Goal: Task Accomplishment & Management: Manage account settings

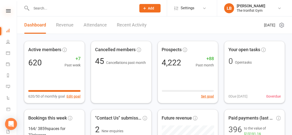
click at [6, 12] on icon at bounding box center [8, 10] width 5 height 3
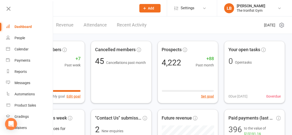
click at [95, 11] on input "text" at bounding box center [81, 8] width 103 height 7
click at [9, 9] on icon at bounding box center [8, 8] width 7 height 7
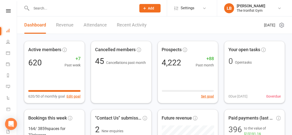
click at [54, 11] on input "text" at bounding box center [81, 8] width 103 height 7
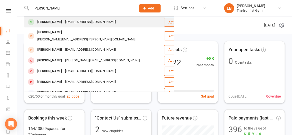
type input "Michael hartnett"
click at [64, 22] on div "Mick_Hartnett87@hotmail.com" at bounding box center [91, 22] width 54 height 7
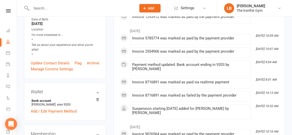
scroll to position [61, 0]
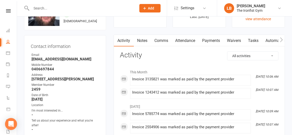
scroll to position [32, 0]
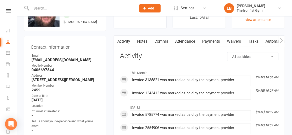
click at [213, 43] on link "Payments" at bounding box center [211, 42] width 25 height 12
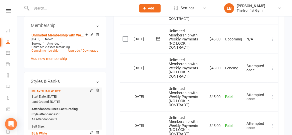
scroll to position [217, 0]
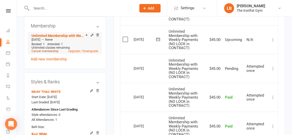
click at [49, 53] on link "Cancel membership" at bounding box center [45, 52] width 27 height 4
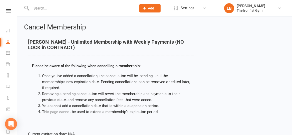
scroll to position [92, 0]
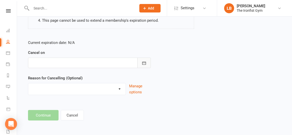
click at [146, 61] on icon "button" at bounding box center [144, 63] width 5 height 5
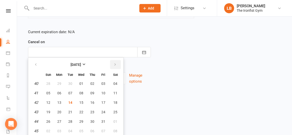
click at [113, 65] on icon "button" at bounding box center [115, 65] width 4 height 4
click at [71, 103] on span "11" at bounding box center [70, 103] width 4 height 4
type input "[DATE]"
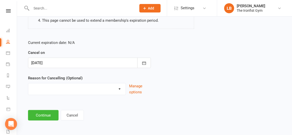
click at [58, 91] on select "Defaulted Payments Double Up with Transfer Downgrade End of PIF Term Failed Pay…" at bounding box center [76, 89] width 97 height 10
select select "6"
click at [28, 84] on select "Defaulted Payments Double Up with Transfer Downgrade End of PIF Term Failed Pay…" at bounding box center [76, 89] width 97 height 10
click at [37, 116] on button "Continue" at bounding box center [43, 115] width 31 height 11
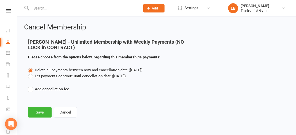
click at [29, 77] on label "Let payments continue until cancellation date (Nov 11, 2025)" at bounding box center [77, 76] width 98 height 6
click at [29, 73] on input "Let payments continue until cancellation date (Nov 11, 2025)" at bounding box center [29, 73] width 3 height 0
click at [35, 111] on button "Save" at bounding box center [40, 112] width 24 height 11
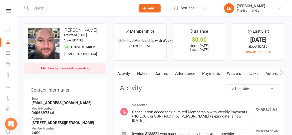
click at [211, 70] on link "Payments" at bounding box center [211, 74] width 25 height 12
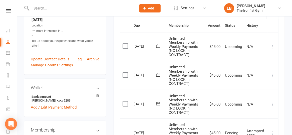
scroll to position [123, 0]
click at [86, 7] on input "text" at bounding box center [81, 8] width 103 height 7
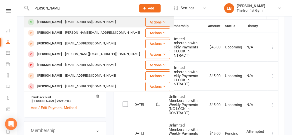
type input "brock tu"
click at [55, 21] on div "Brock Turley" at bounding box center [50, 22] width 28 height 7
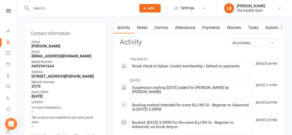
scroll to position [46, 0]
click at [213, 26] on link "Payments" at bounding box center [211, 28] width 25 height 12
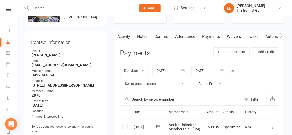
scroll to position [37, 0]
click at [126, 38] on link "Activity" at bounding box center [124, 37] width 20 height 12
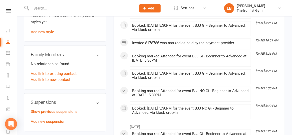
scroll to position [359, 0]
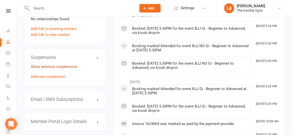
click at [55, 69] on link "Show previous suspensions" at bounding box center [54, 67] width 47 height 5
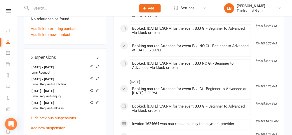
click at [87, 8] on input "text" at bounding box center [81, 8] width 103 height 7
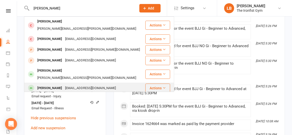
type input "andrew v"
click at [73, 85] on div "vorgie94@hotmail.com" at bounding box center [91, 88] width 54 height 7
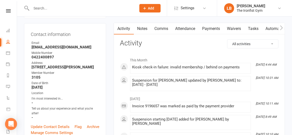
scroll to position [44, 0]
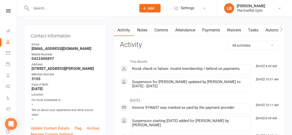
click at [216, 30] on link "Payments" at bounding box center [211, 31] width 25 height 12
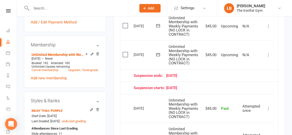
scroll to position [202, 0]
click at [9, 10] on icon at bounding box center [8, 10] width 5 height 3
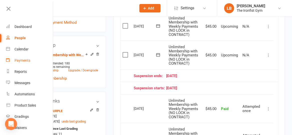
click at [22, 62] on div "Payments" at bounding box center [23, 61] width 16 height 4
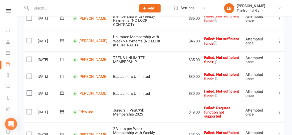
scroll to position [189, 0]
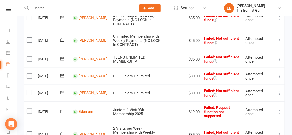
click at [281, 74] on icon at bounding box center [279, 76] width 5 height 5
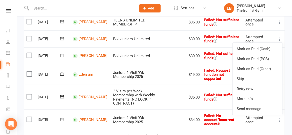
scroll to position [229, 0]
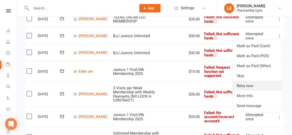
click at [256, 81] on link "Retry now" at bounding box center [258, 86] width 50 height 10
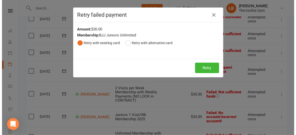
scroll to position [226, 0]
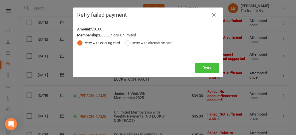
click at [206, 65] on button "Retry" at bounding box center [207, 68] width 24 height 11
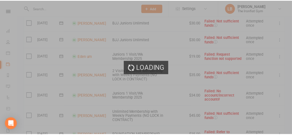
scroll to position [229, 0]
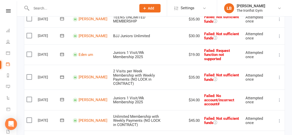
click at [278, 34] on icon at bounding box center [279, 36] width 5 height 5
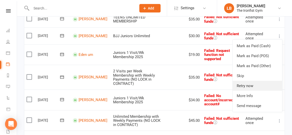
click at [260, 81] on link "Retry now" at bounding box center [258, 86] width 50 height 10
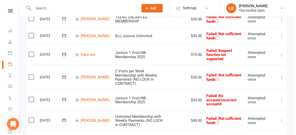
scroll to position [226, 0]
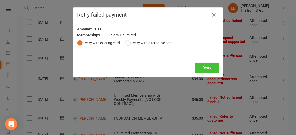
click at [203, 65] on button "Retry" at bounding box center [207, 68] width 24 height 11
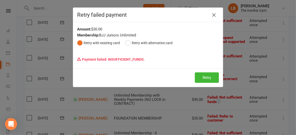
click at [213, 14] on icon "button" at bounding box center [214, 15] width 6 height 6
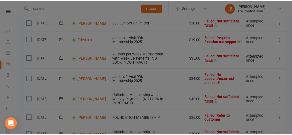
scroll to position [229, 0]
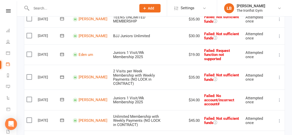
click at [278, 75] on icon at bounding box center [279, 77] width 5 height 5
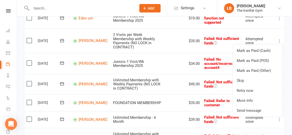
scroll to position [267, 0]
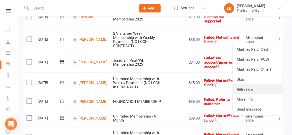
click at [249, 85] on link "Retry now" at bounding box center [258, 90] width 50 height 10
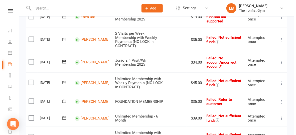
scroll to position [264, 0]
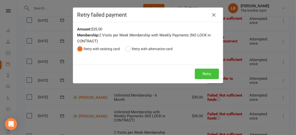
click at [206, 74] on button "Retry" at bounding box center [207, 74] width 24 height 11
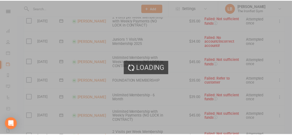
scroll to position [267, 0]
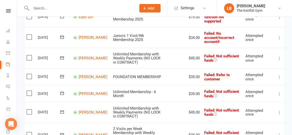
click at [279, 56] on icon at bounding box center [279, 58] width 5 height 5
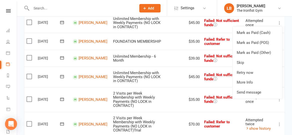
scroll to position [303, 0]
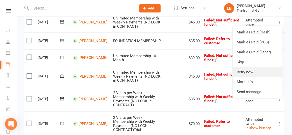
click at [254, 67] on link "Retry now" at bounding box center [258, 72] width 50 height 10
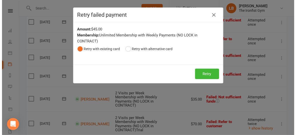
scroll to position [298, 0]
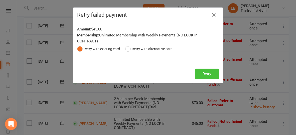
click at [207, 73] on button "Retry" at bounding box center [207, 74] width 24 height 11
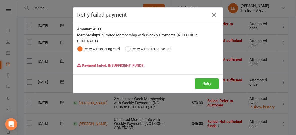
click at [211, 13] on icon "button" at bounding box center [214, 15] width 6 height 6
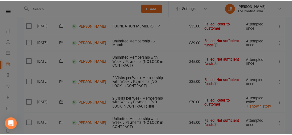
scroll to position [303, 0]
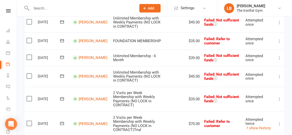
click at [280, 74] on icon at bounding box center [279, 76] width 5 height 5
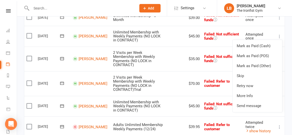
scroll to position [344, 0]
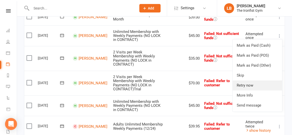
click at [262, 81] on link "Retry now" at bounding box center [258, 86] width 50 height 10
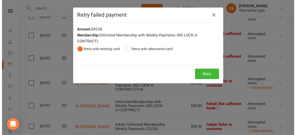
scroll to position [337, 0]
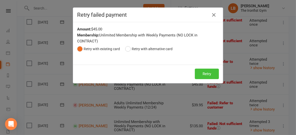
click at [203, 74] on button "Retry" at bounding box center [207, 74] width 24 height 11
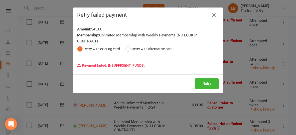
click at [212, 17] on icon "button" at bounding box center [214, 15] width 6 height 6
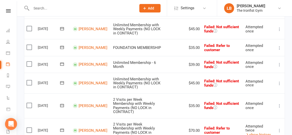
scroll to position [296, 0]
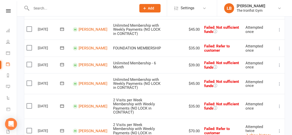
click at [281, 63] on icon at bounding box center [279, 65] width 5 height 5
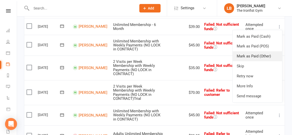
scroll to position [341, 0]
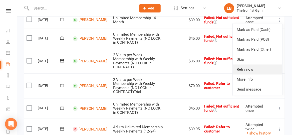
click at [251, 65] on link "Retry now" at bounding box center [258, 70] width 50 height 10
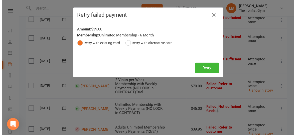
scroll to position [334, 0]
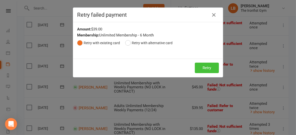
click at [198, 69] on button "Retry" at bounding box center [207, 68] width 24 height 11
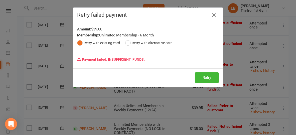
click at [212, 15] on icon "button" at bounding box center [214, 15] width 6 height 6
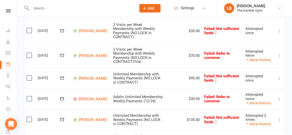
scroll to position [371, 0]
click at [79, 76] on link "[PERSON_NAME]" at bounding box center [93, 78] width 29 height 5
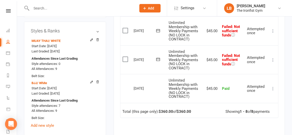
scroll to position [284, 0]
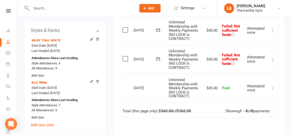
click at [274, 30] on icon at bounding box center [273, 30] width 5 height 5
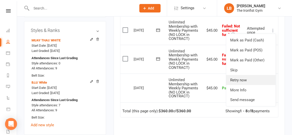
click at [243, 75] on link "Retry now" at bounding box center [251, 80] width 50 height 10
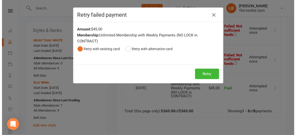
scroll to position [276, 0]
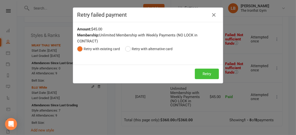
click at [206, 74] on button "Retry" at bounding box center [207, 74] width 24 height 11
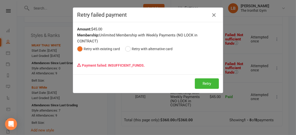
click at [210, 11] on button "button" at bounding box center [214, 15] width 8 height 8
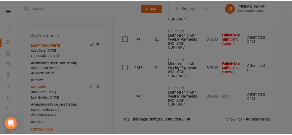
scroll to position [284, 0]
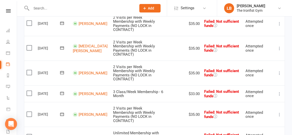
scroll to position [93, 0]
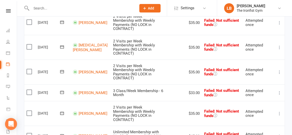
click at [280, 25] on icon at bounding box center [279, 22] width 5 height 5
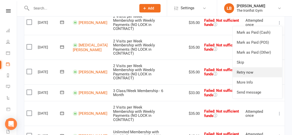
click at [252, 71] on link "Retry now" at bounding box center [258, 73] width 50 height 10
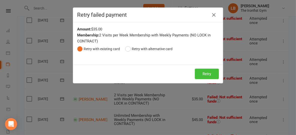
click at [204, 73] on button "Retry" at bounding box center [207, 74] width 24 height 11
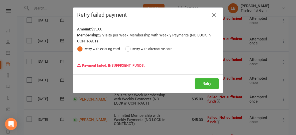
click at [213, 14] on icon "button" at bounding box center [214, 15] width 6 height 6
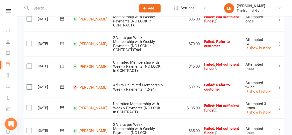
scroll to position [383, 0]
click at [30, 85] on label at bounding box center [30, 87] width 7 height 5
click at [30, 85] on input "checkbox" at bounding box center [28, 85] width 3 height 0
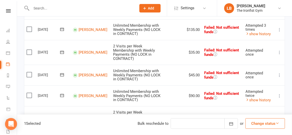
scroll to position [494, 0]
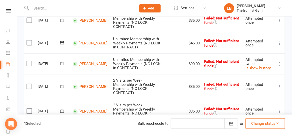
click at [280, 125] on button "Change status" at bounding box center [266, 124] width 40 height 11
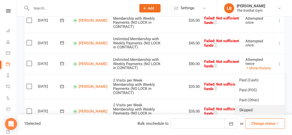
click at [257, 109] on link "Skipped" at bounding box center [260, 110] width 50 height 10
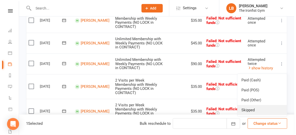
scroll to position [481, 0]
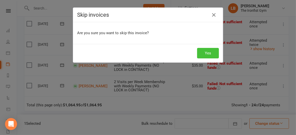
click at [210, 52] on button "Yes" at bounding box center [208, 53] width 22 height 11
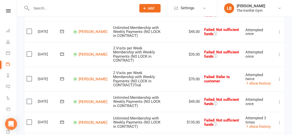
scroll to position [353, 0]
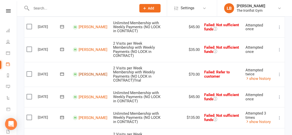
click at [86, 73] on link "[PERSON_NAME]" at bounding box center [93, 75] width 29 height 5
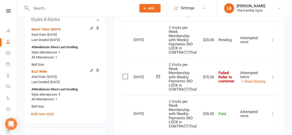
scroll to position [285, 0]
